Goal: Transaction & Acquisition: Download file/media

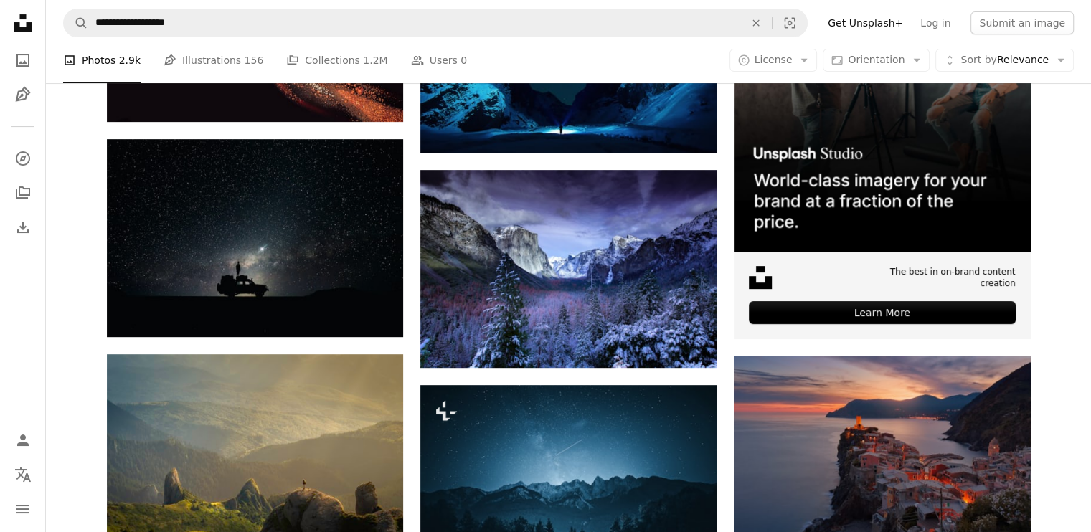
scroll to position [574, 0]
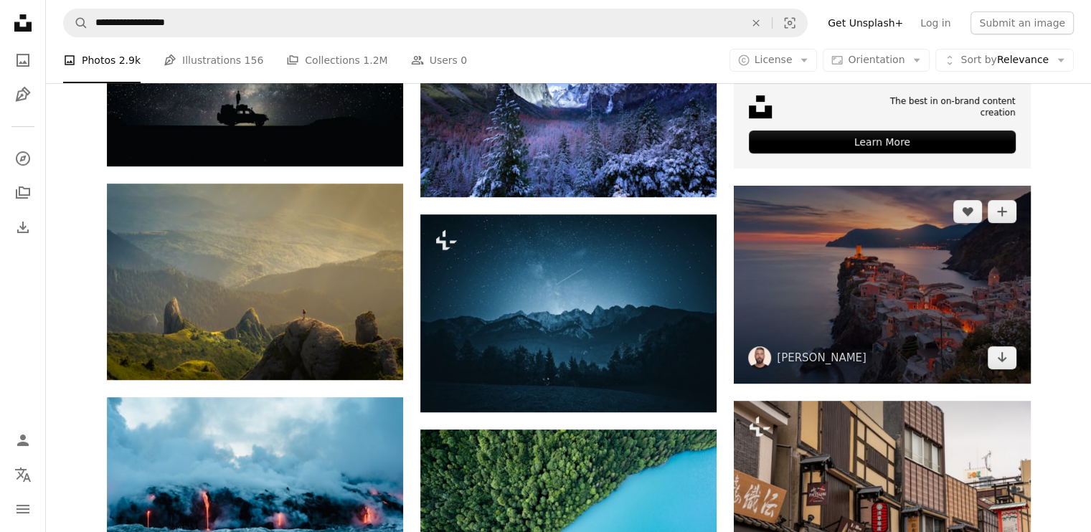
click at [927, 256] on img at bounding box center [882, 284] width 296 height 197
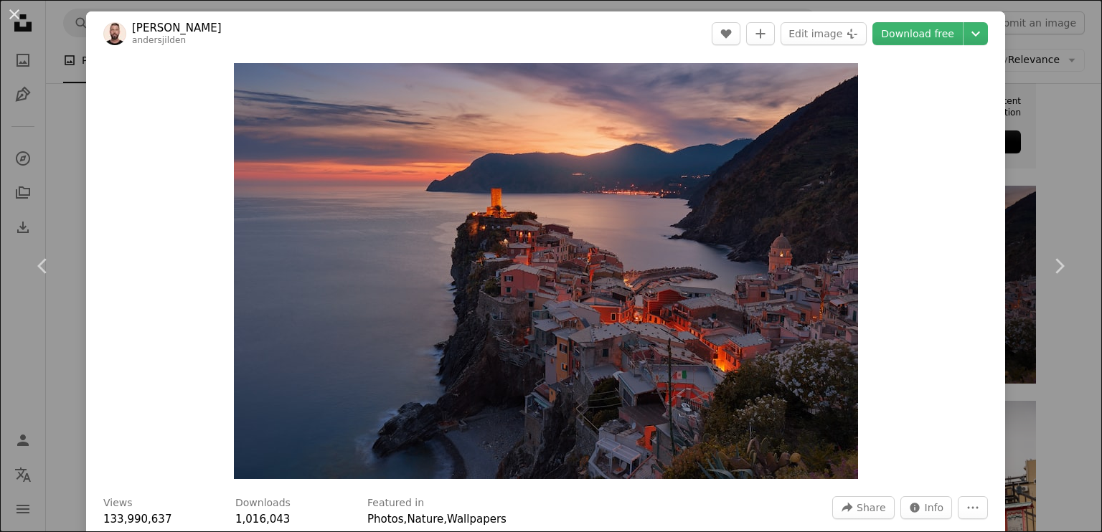
click at [1030, 174] on div "An X shape Chevron left Chevron right [PERSON_NAME] andersjilden A heart A plus…" at bounding box center [551, 266] width 1102 height 532
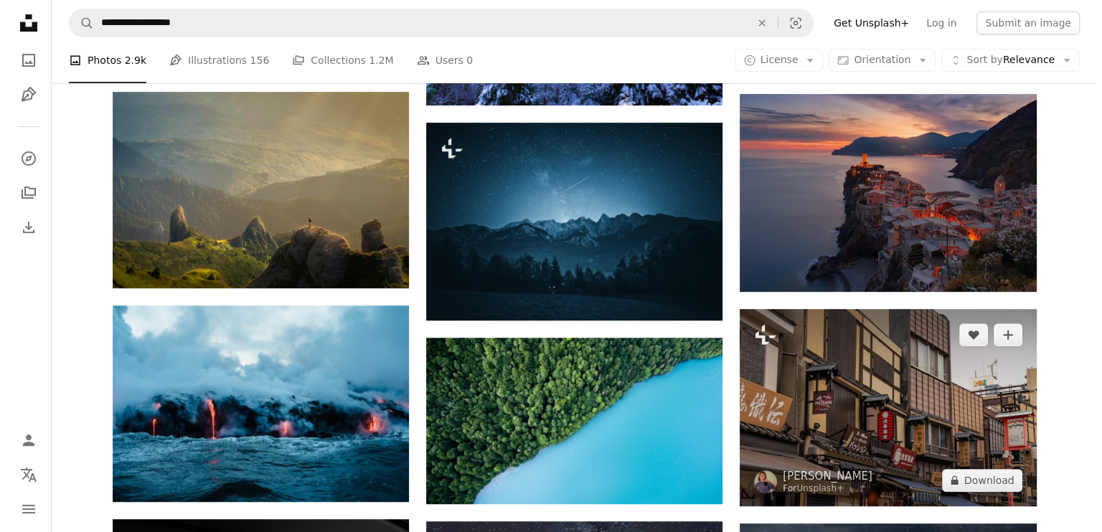
scroll to position [789, 0]
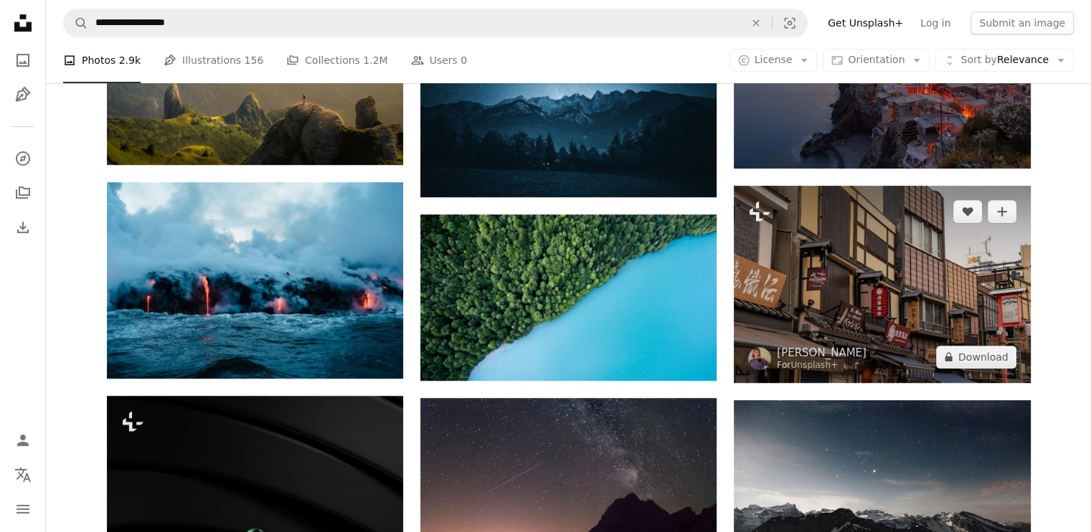
click at [798, 319] on img at bounding box center [882, 284] width 296 height 197
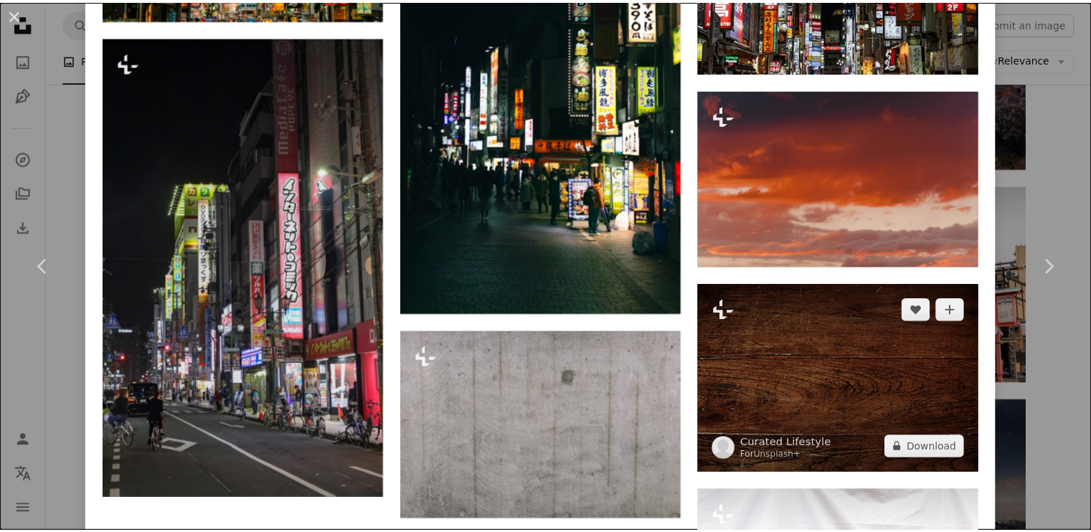
scroll to position [2368, 0]
